Goal: Information Seeking & Learning: Learn about a topic

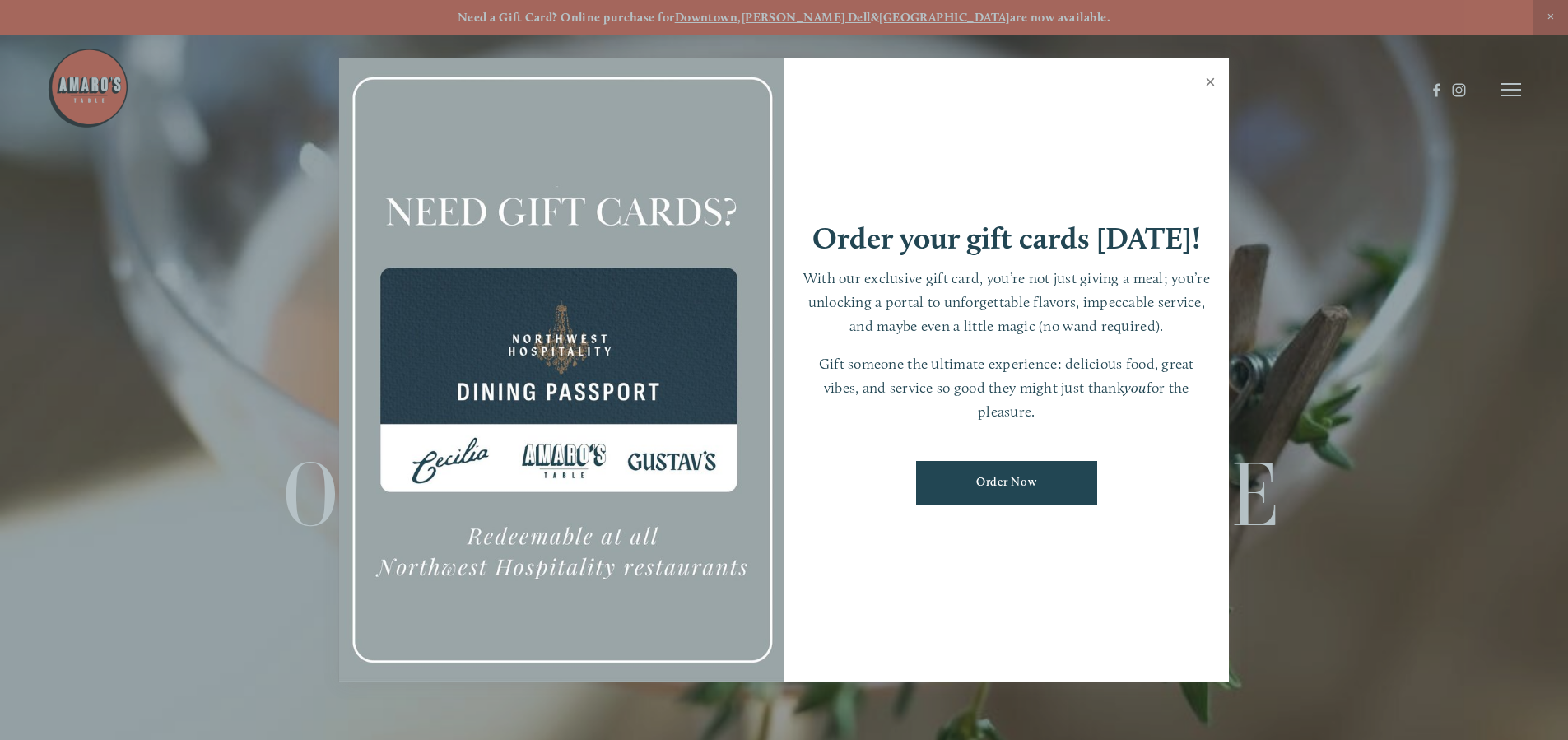
click at [1211, 77] on link "Close" at bounding box center [1210, 84] width 32 height 46
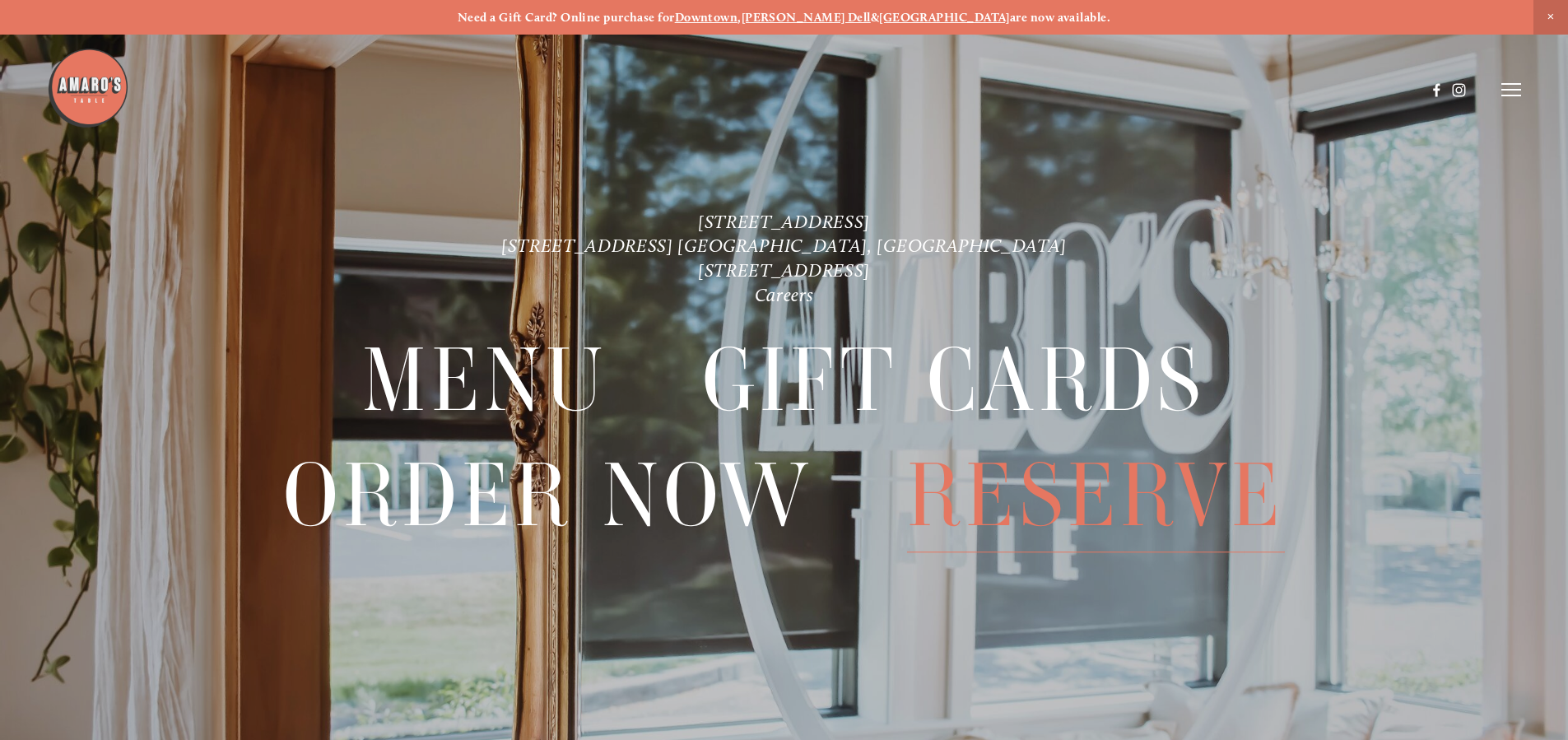
click at [1080, 475] on span "Reserve" at bounding box center [1096, 496] width 378 height 114
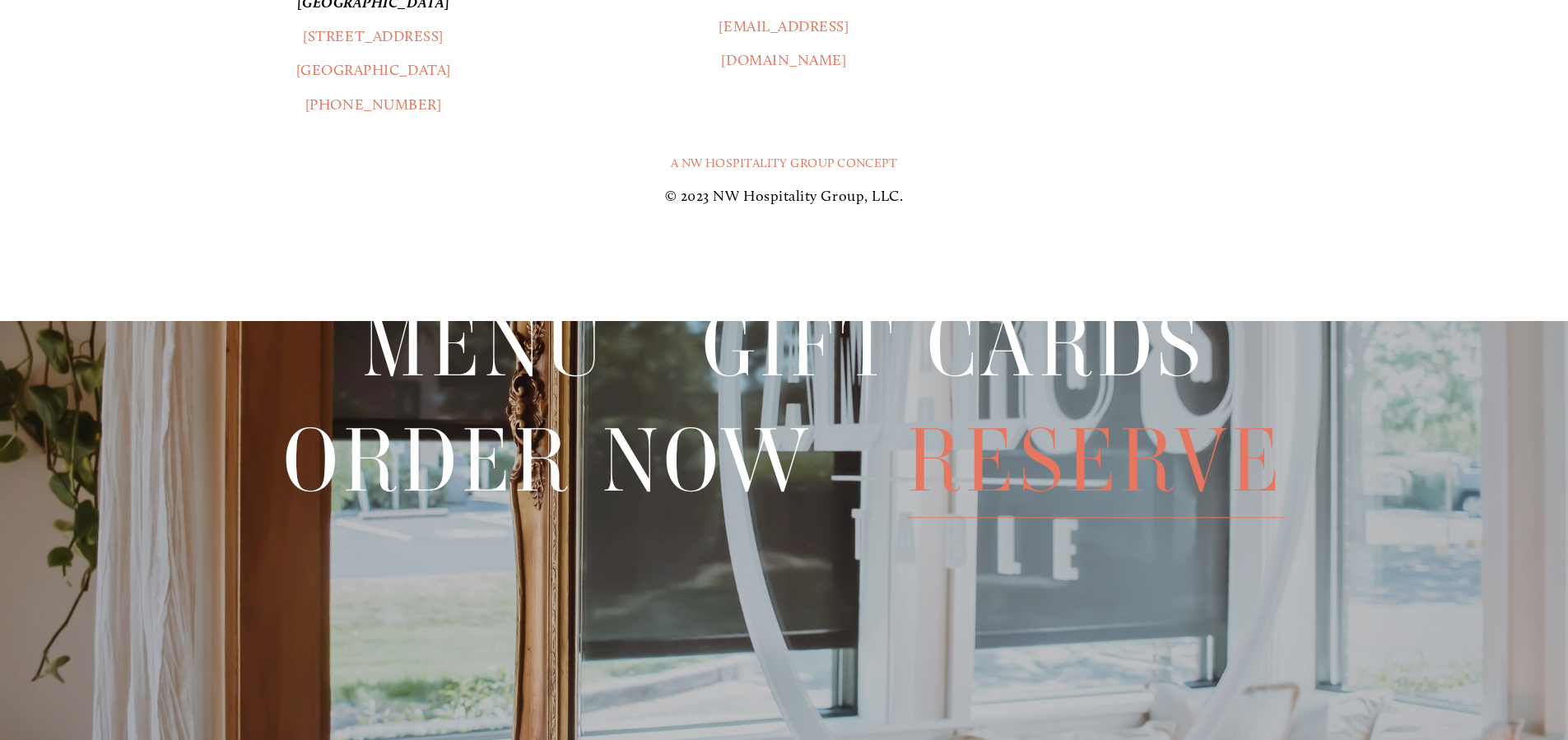
scroll to position [2953, 0]
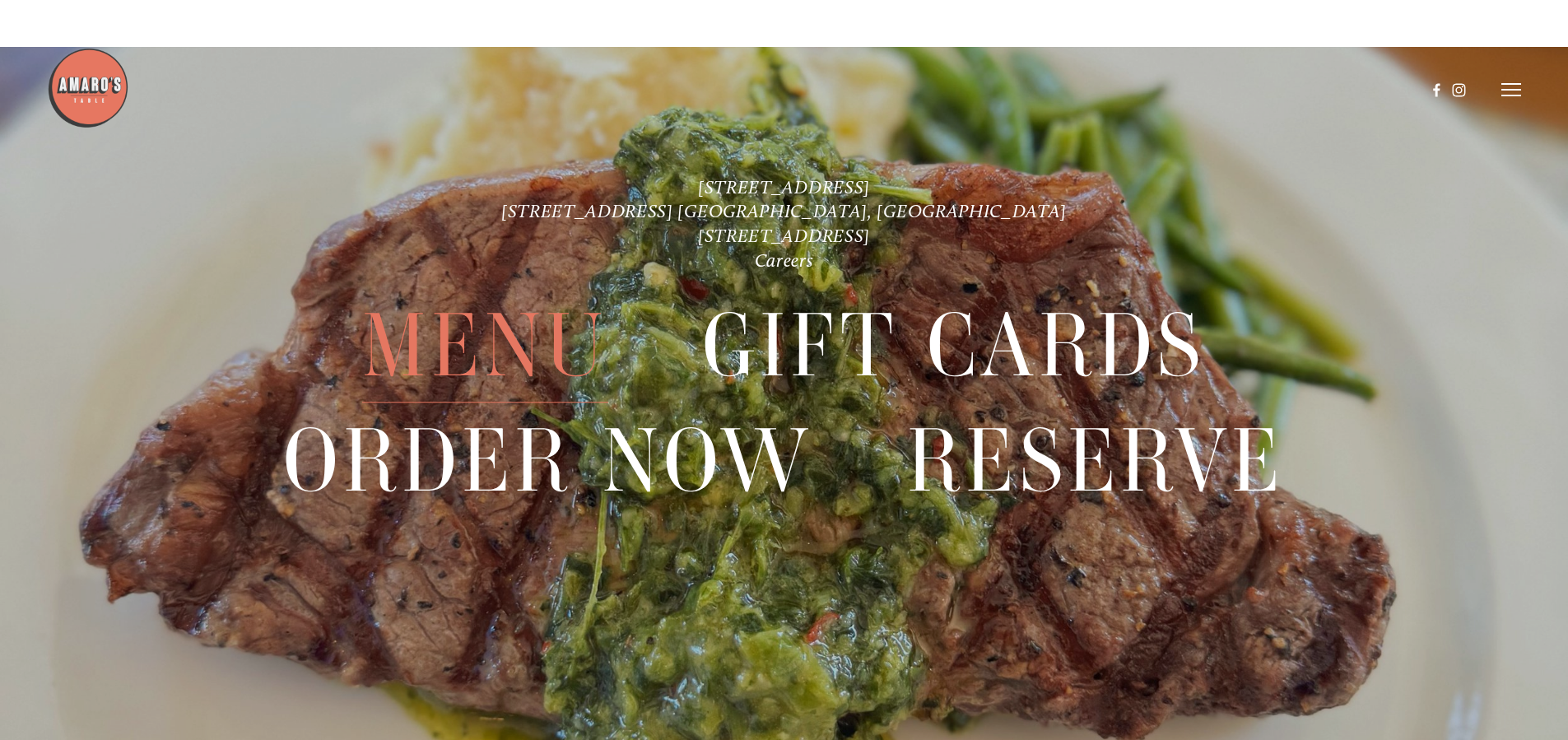
click at [541, 330] on span "Menu" at bounding box center [485, 347] width 246 height 114
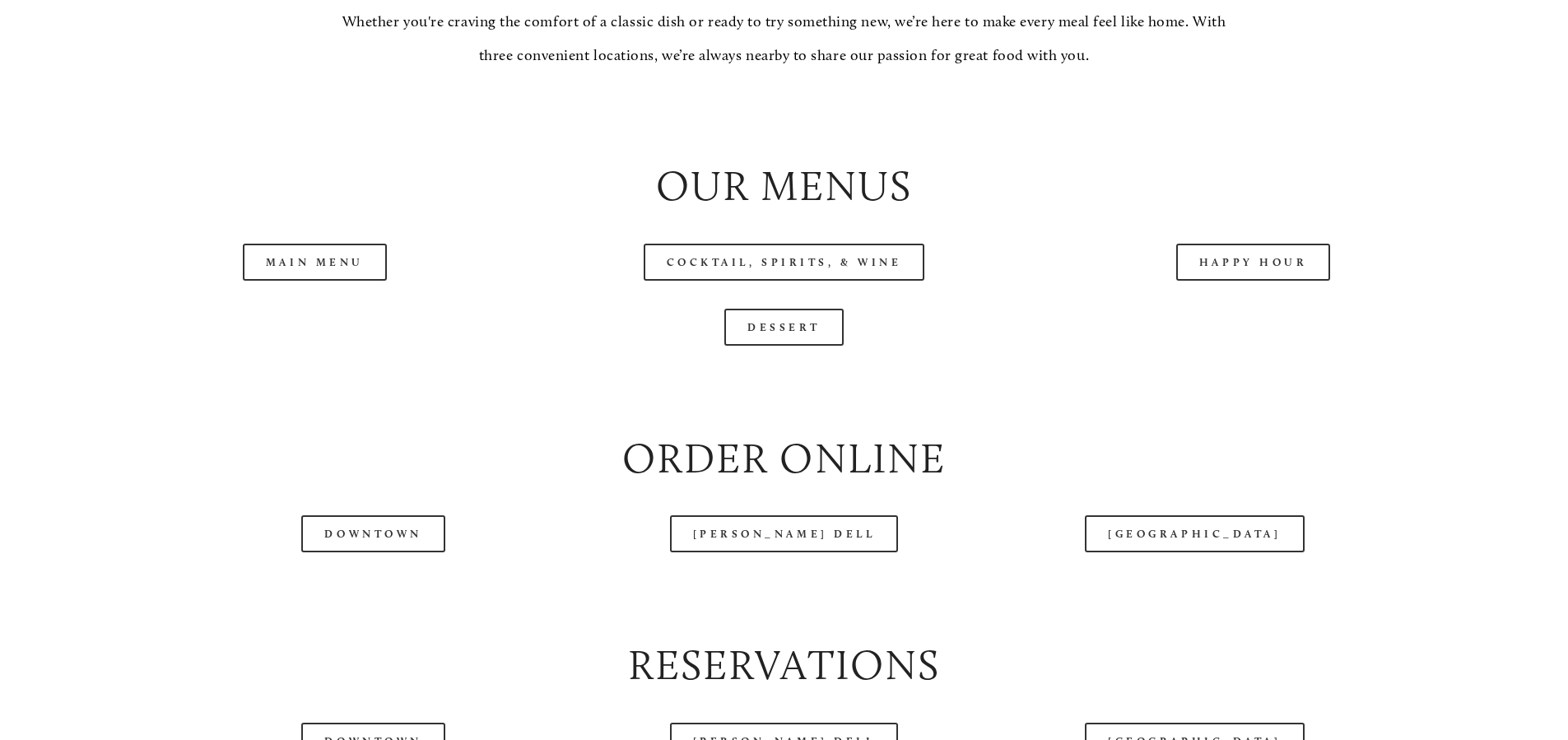
scroll to position [1844, 0]
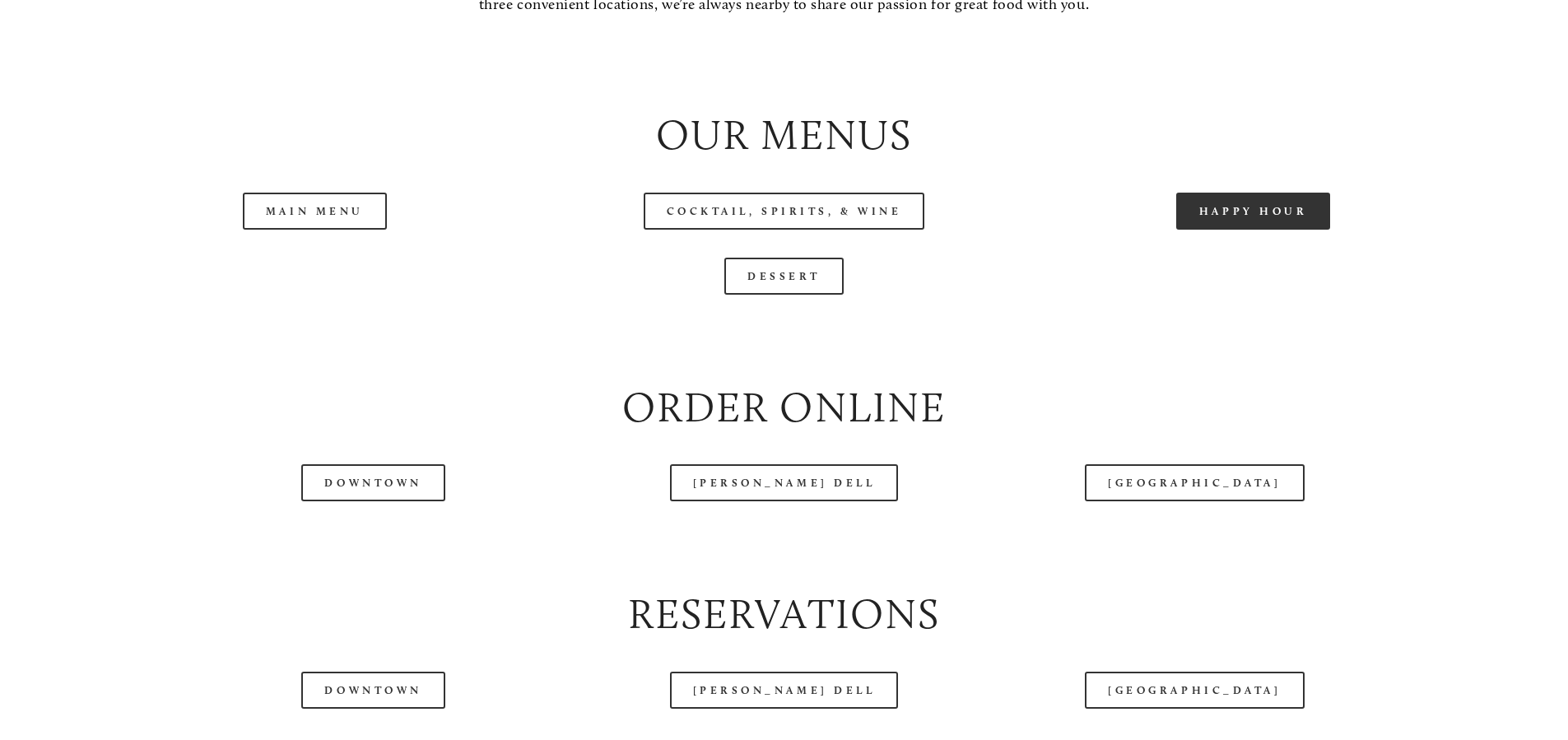
click at [1251, 230] on link "Happy Hour" at bounding box center [1254, 211] width 155 height 37
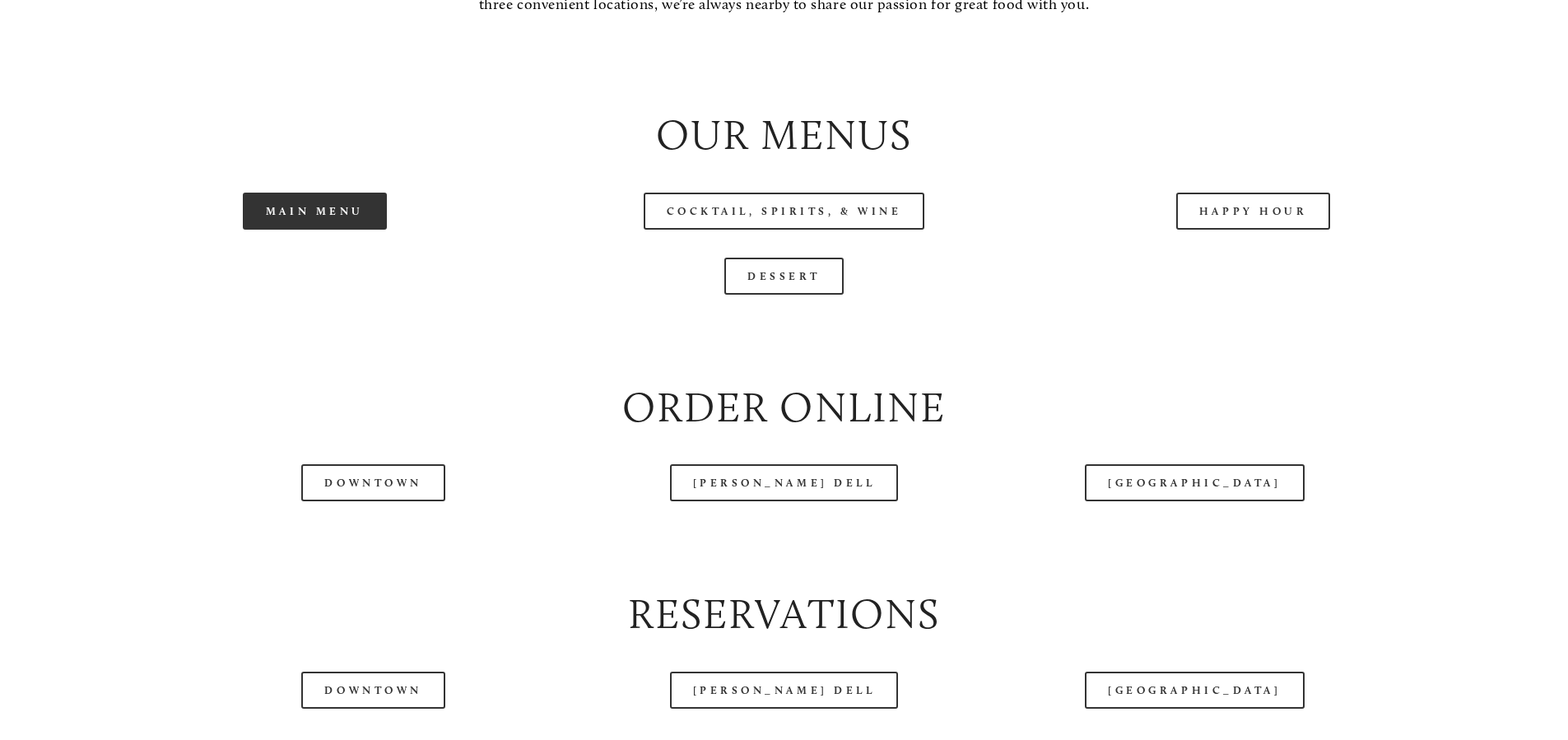
click at [356, 230] on link "Main Menu" at bounding box center [315, 211] width 144 height 37
